Goal: Information Seeking & Learning: Understand process/instructions

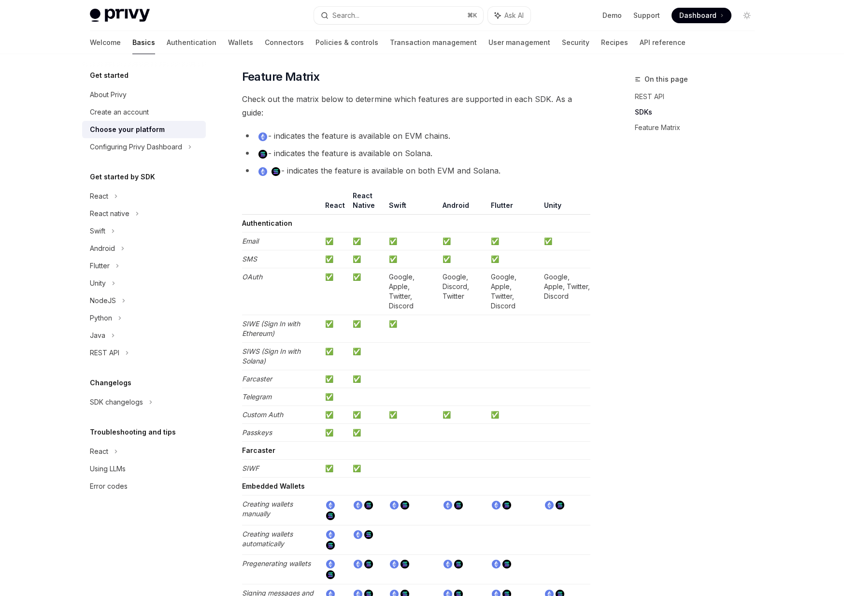
scroll to position [833, 0]
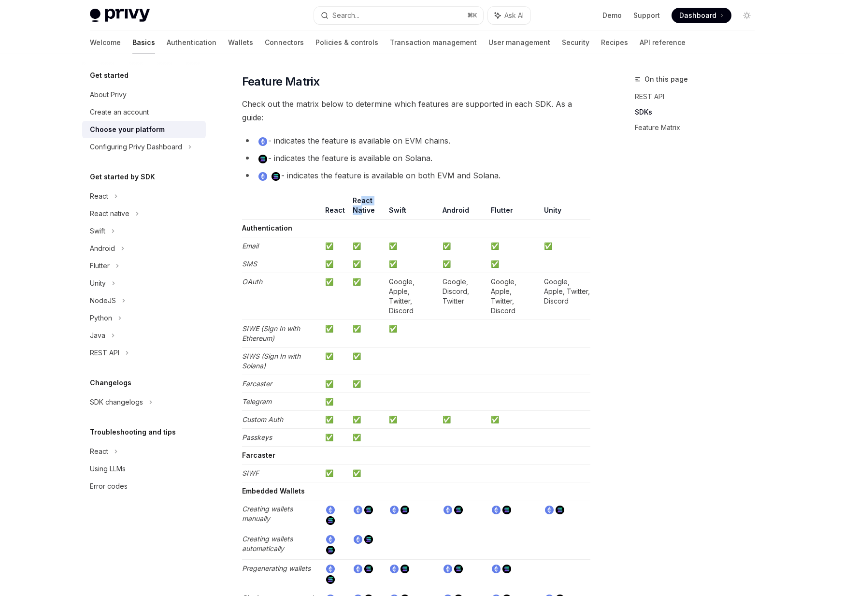
drag, startPoint x: 361, startPoint y: 202, endPoint x: 362, endPoint y: 211, distance: 9.4
click at [362, 211] on th "React Native" at bounding box center [367, 208] width 36 height 24
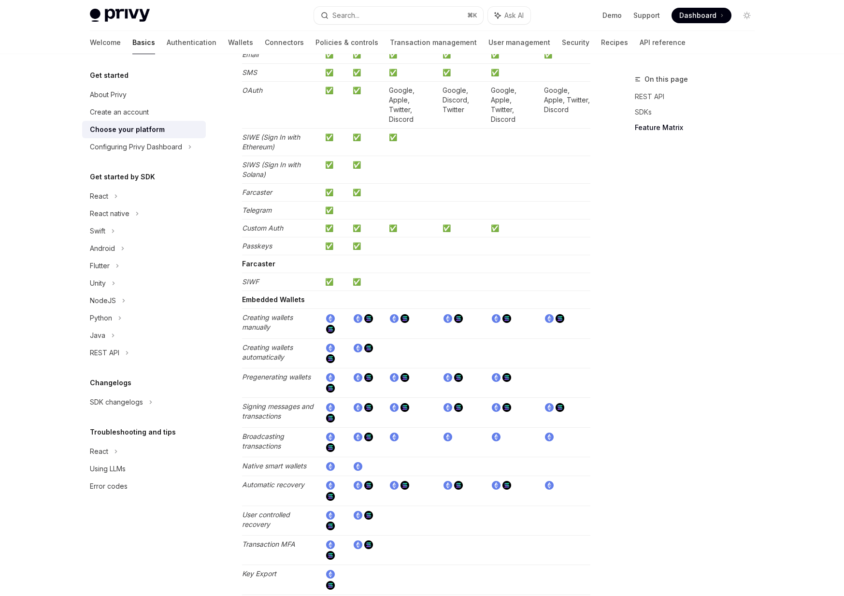
scroll to position [1035, 0]
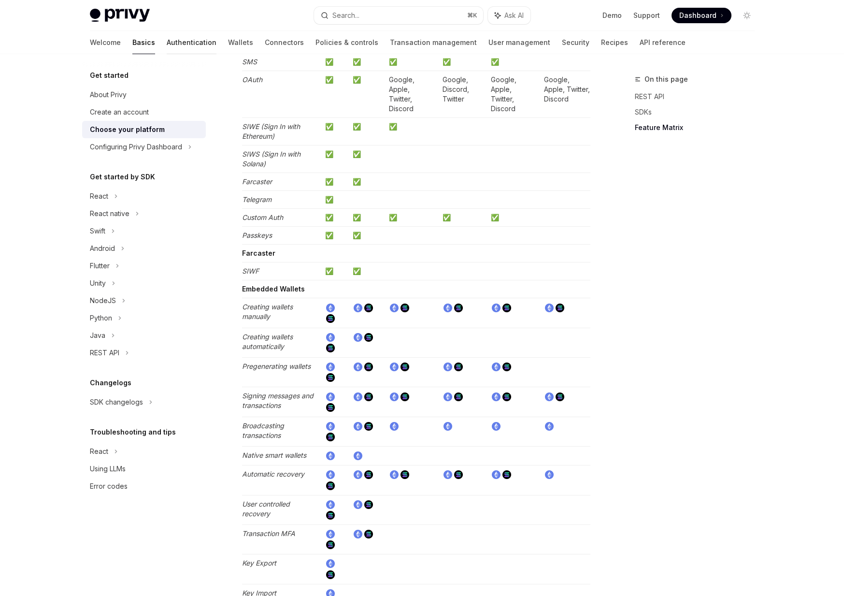
click at [167, 47] on link "Authentication" at bounding box center [192, 42] width 50 height 23
type textarea "*"
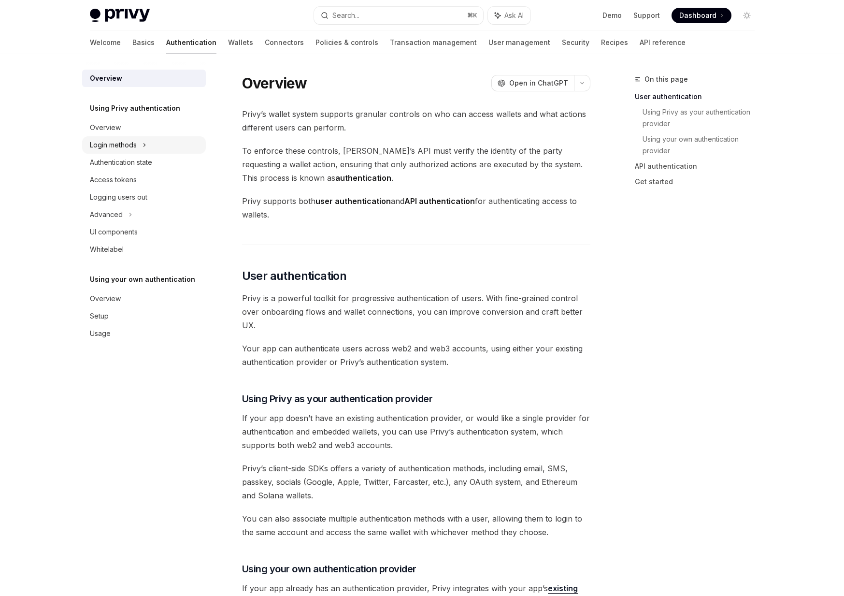
click at [119, 142] on div "Login methods" at bounding box center [113, 145] width 47 height 12
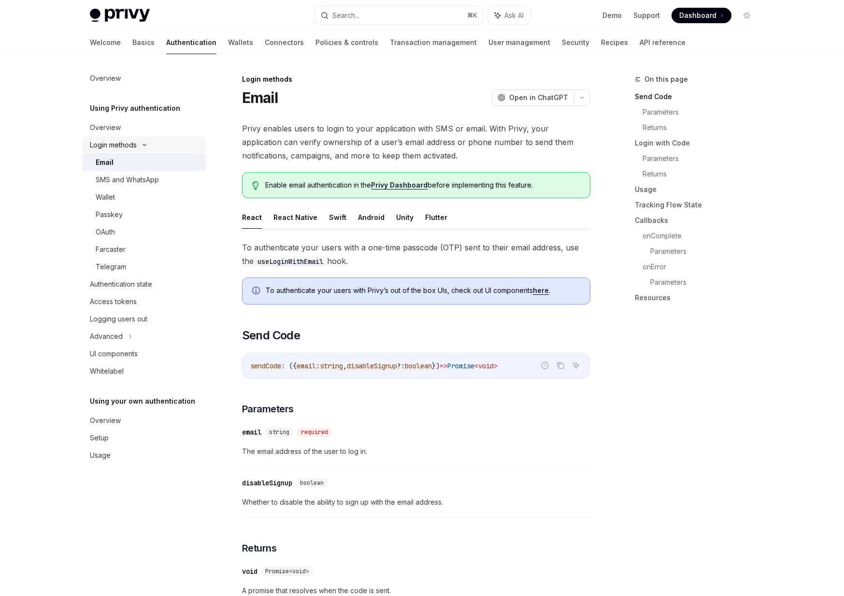
click at [122, 145] on div "Login methods" at bounding box center [113, 145] width 47 height 12
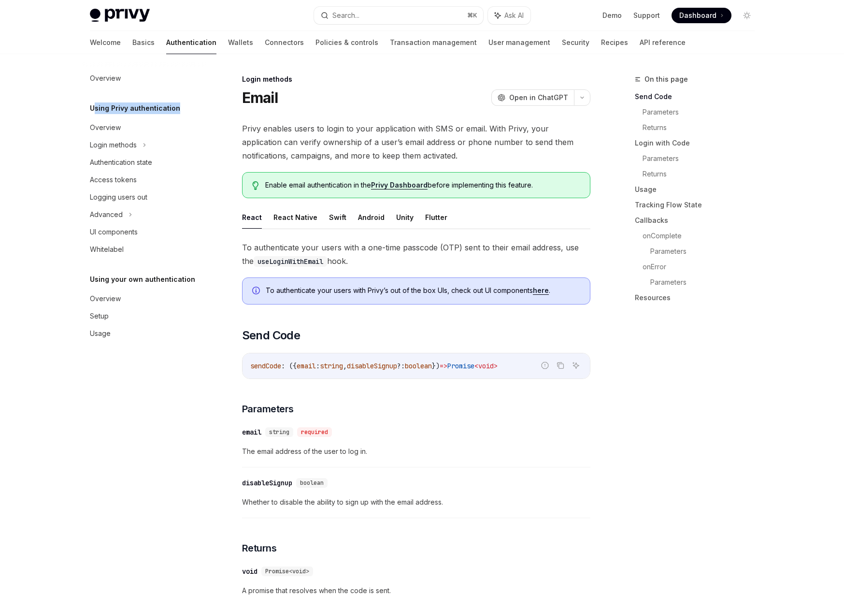
drag, startPoint x: 96, startPoint y: 107, endPoint x: 186, endPoint y: 108, distance: 89.9
click at [186, 108] on div "Using Privy authentication" at bounding box center [144, 108] width 124 height 12
drag, startPoint x: 93, startPoint y: 279, endPoint x: 190, endPoint y: 281, distance: 97.2
click at [190, 281] on div "Using your own authentication" at bounding box center [144, 280] width 124 height 12
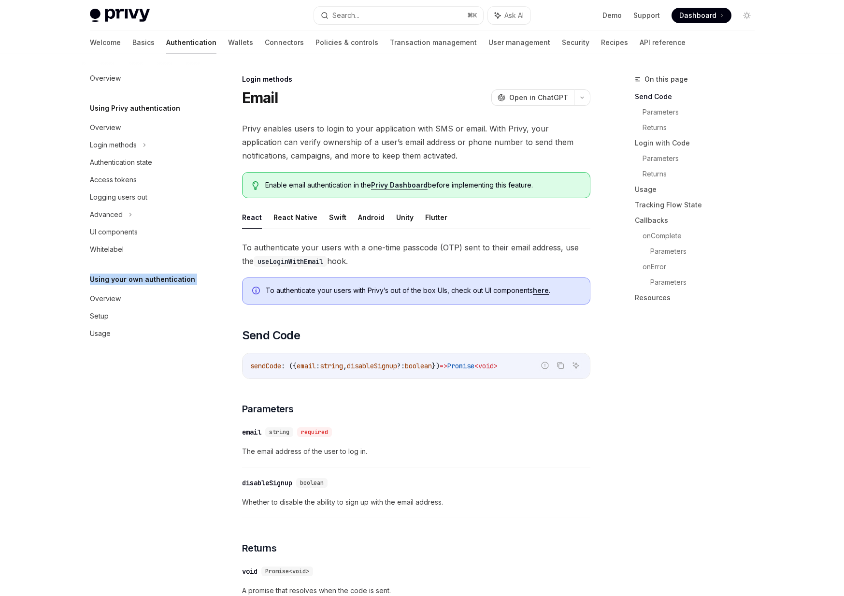
drag, startPoint x: 190, startPoint y: 281, endPoint x: 98, endPoint y: 281, distance: 91.8
click at [98, 281] on div "Using your own authentication" at bounding box center [144, 280] width 124 height 12
click at [100, 311] on div "Setup" at bounding box center [99, 316] width 19 height 12
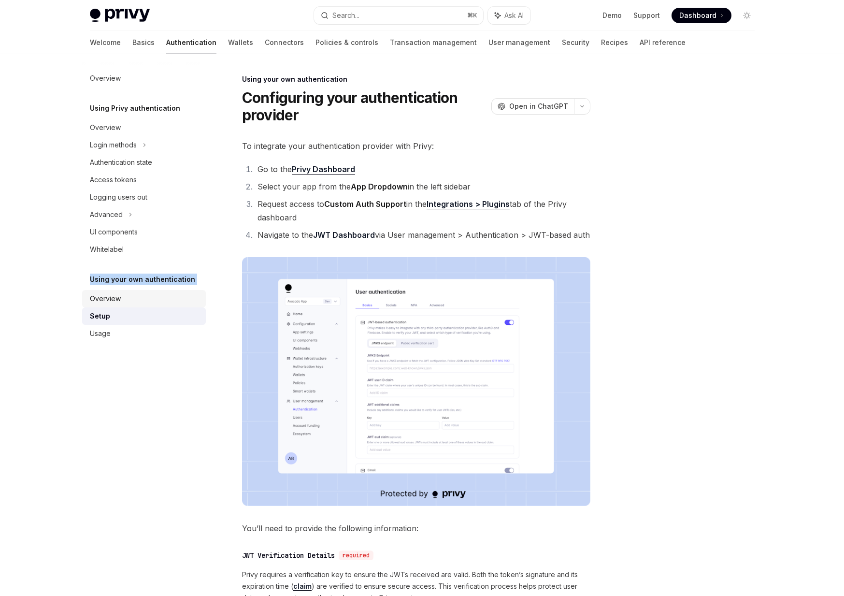
click at [134, 292] on link "Overview" at bounding box center [144, 298] width 124 height 17
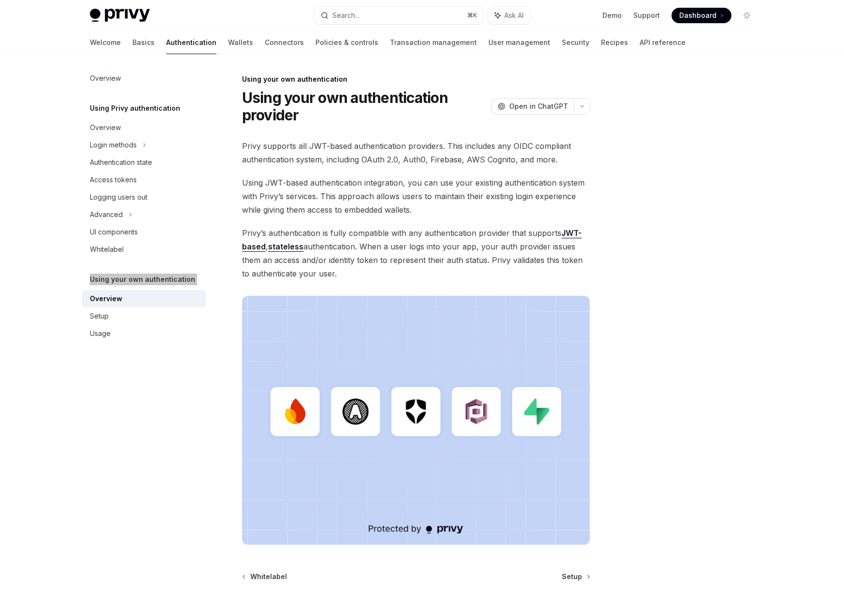
type textarea "*"
